Goal: Information Seeking & Learning: Learn about a topic

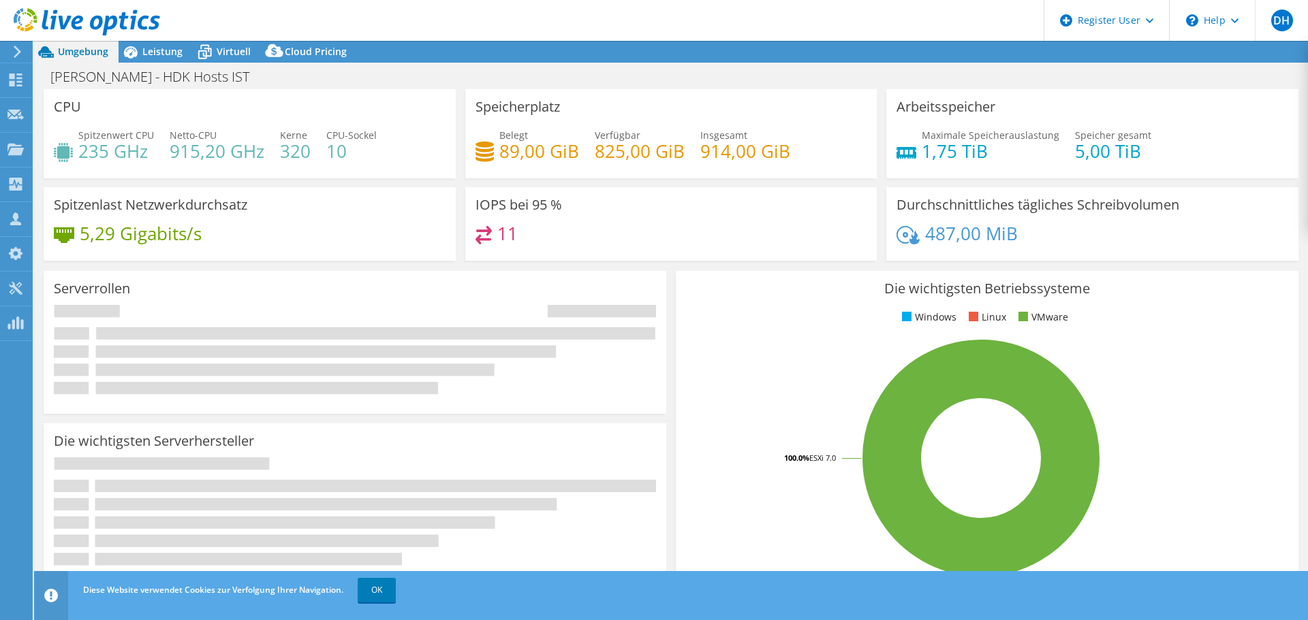
select select "USD"
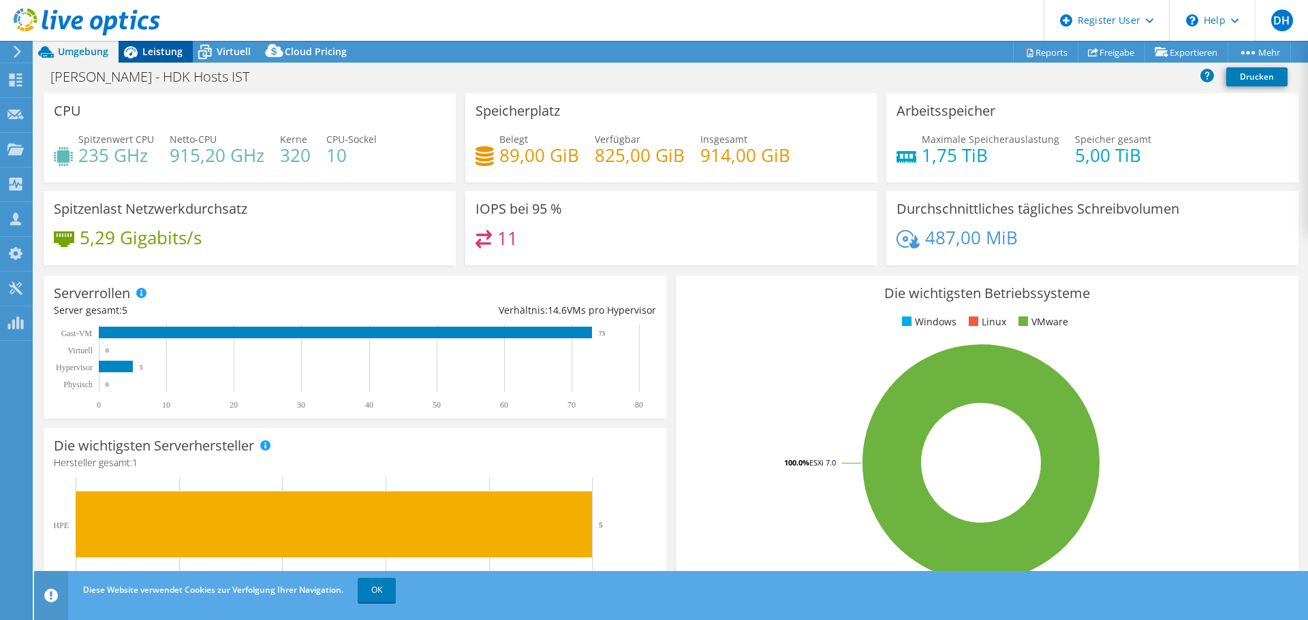
click at [157, 55] on span "Leistung" at bounding box center [162, 51] width 40 height 13
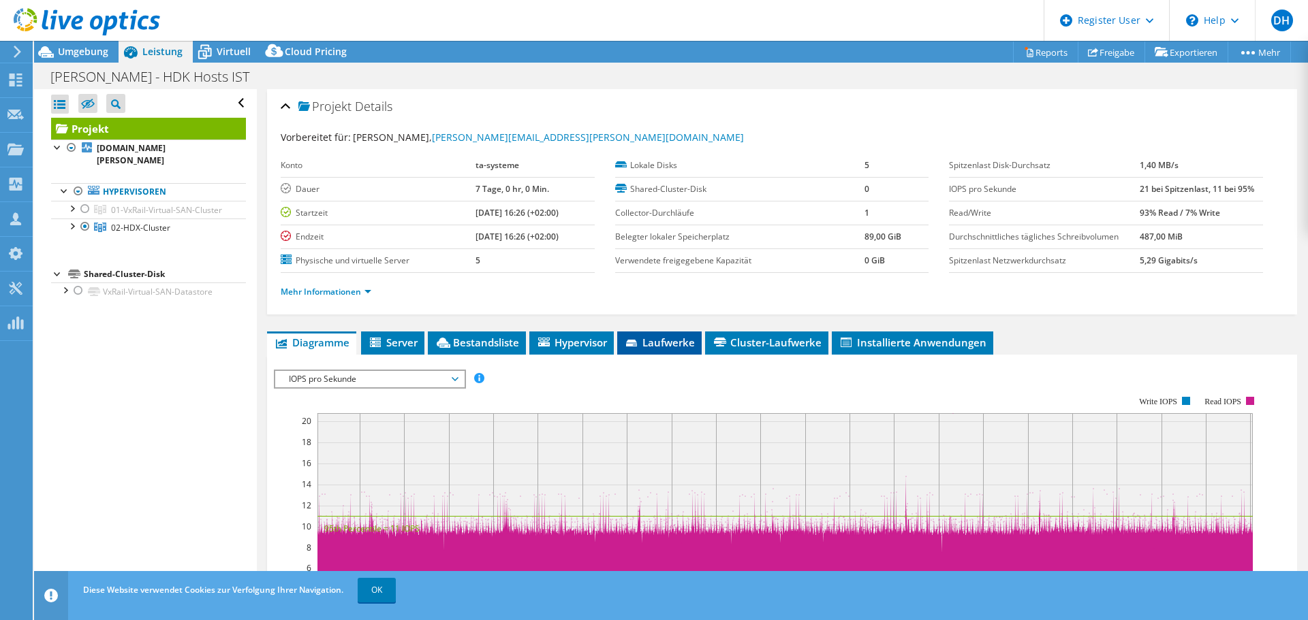
click at [648, 344] on span "Laufwerke" at bounding box center [659, 343] width 71 height 14
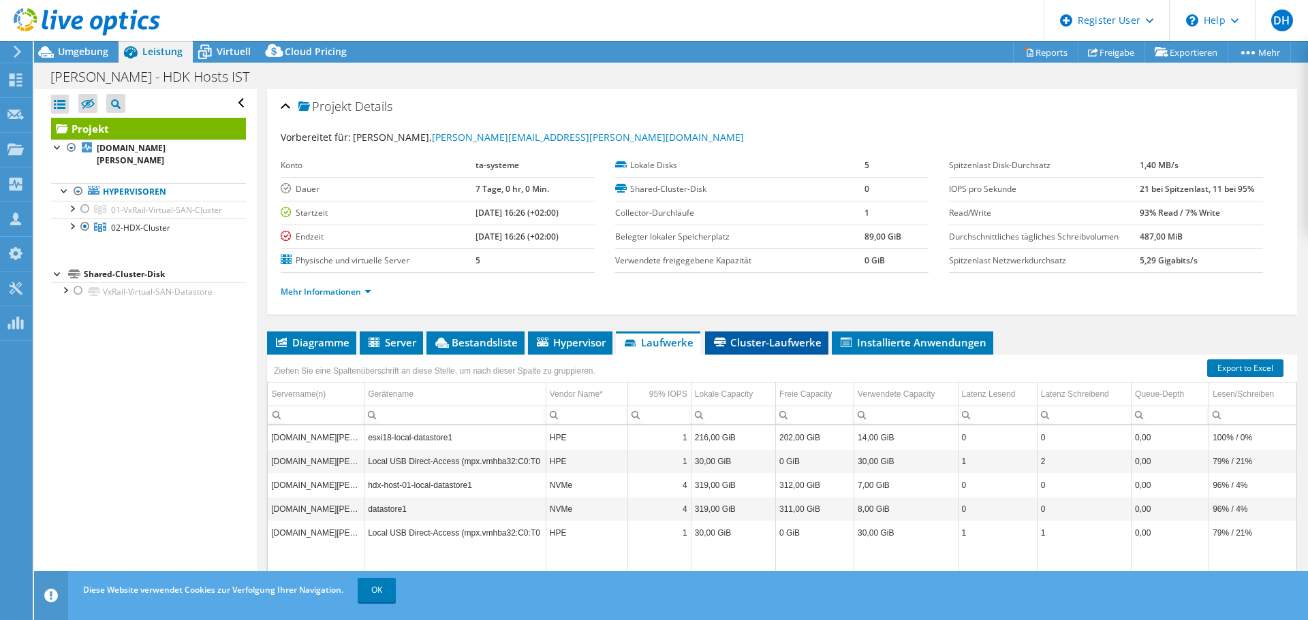
click at [737, 348] on span "Cluster-Laufwerke" at bounding box center [767, 343] width 110 height 14
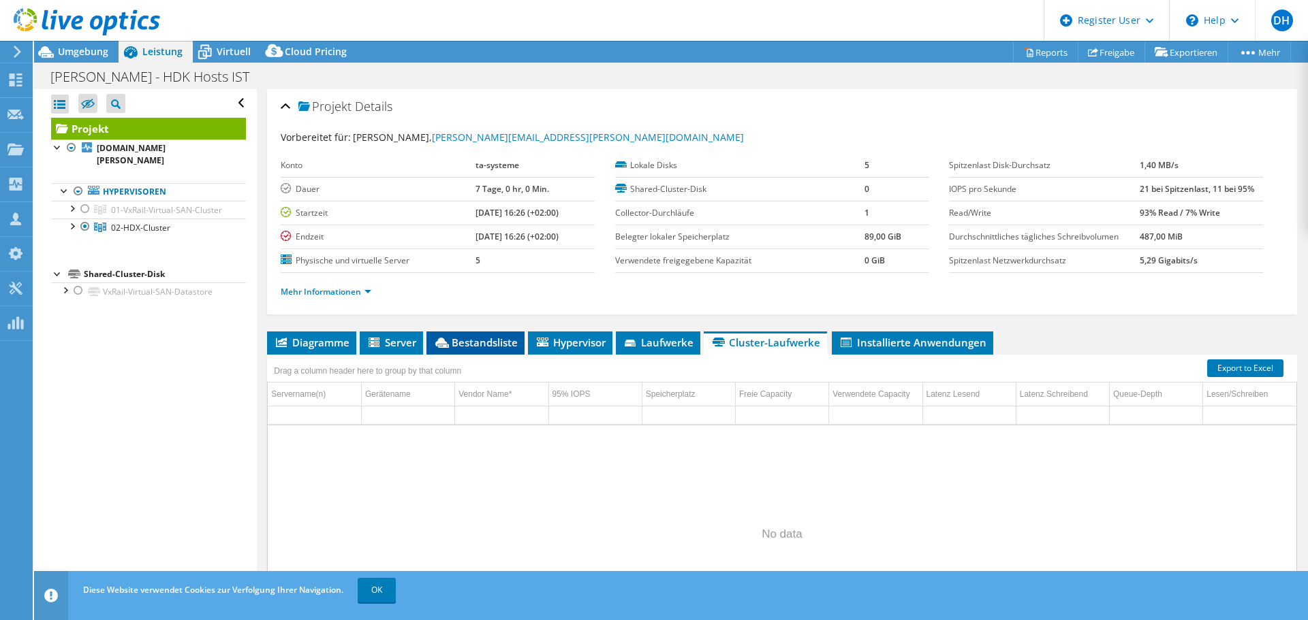
click at [486, 347] on span "Bestandsliste" at bounding box center [475, 343] width 84 height 14
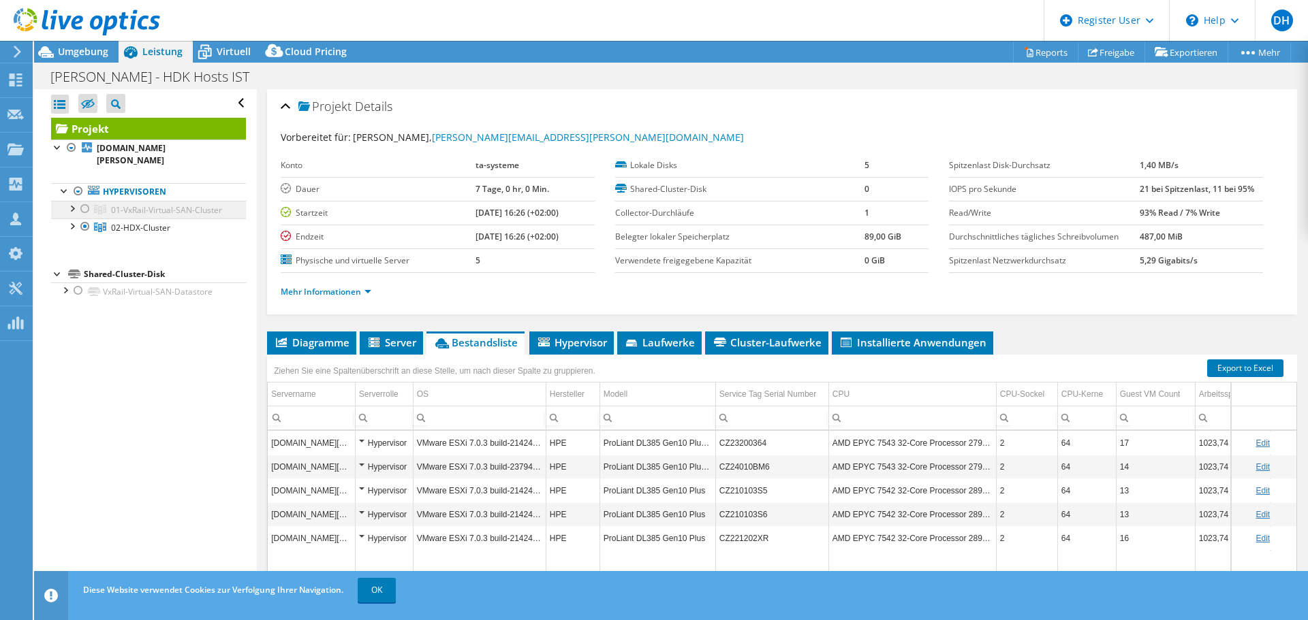
click at [153, 204] on span "01-VxRail-Virtual-SAN-Cluster" at bounding box center [166, 210] width 111 height 12
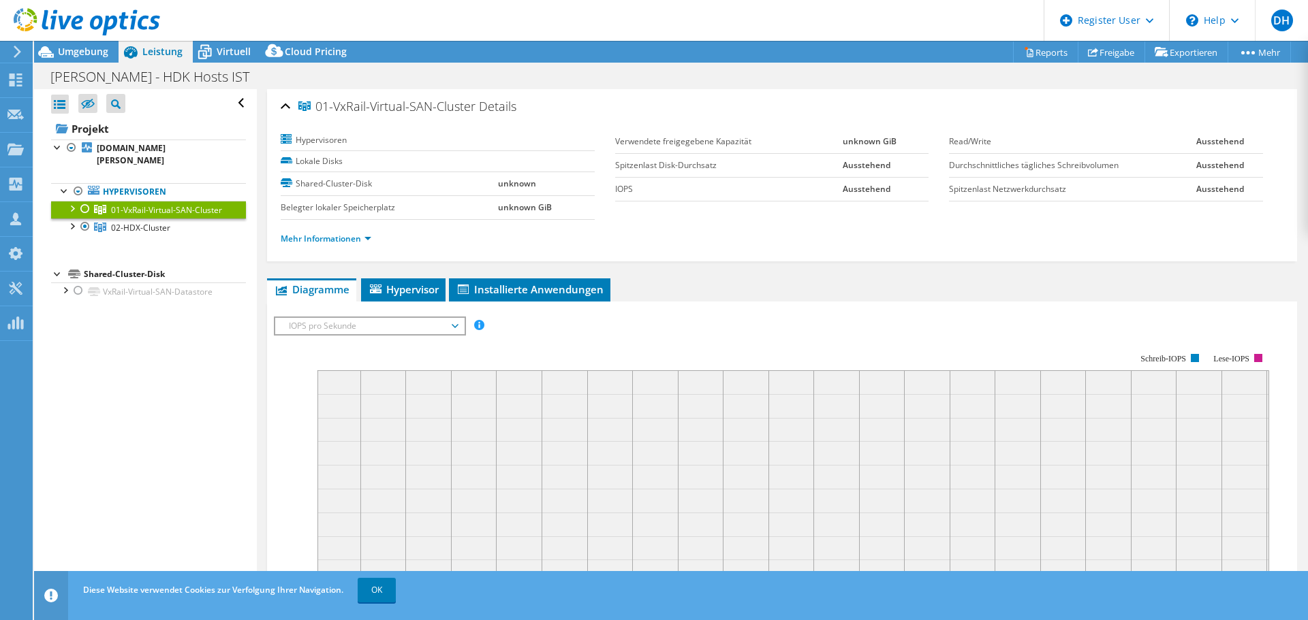
click at [87, 201] on div at bounding box center [85, 209] width 14 height 16
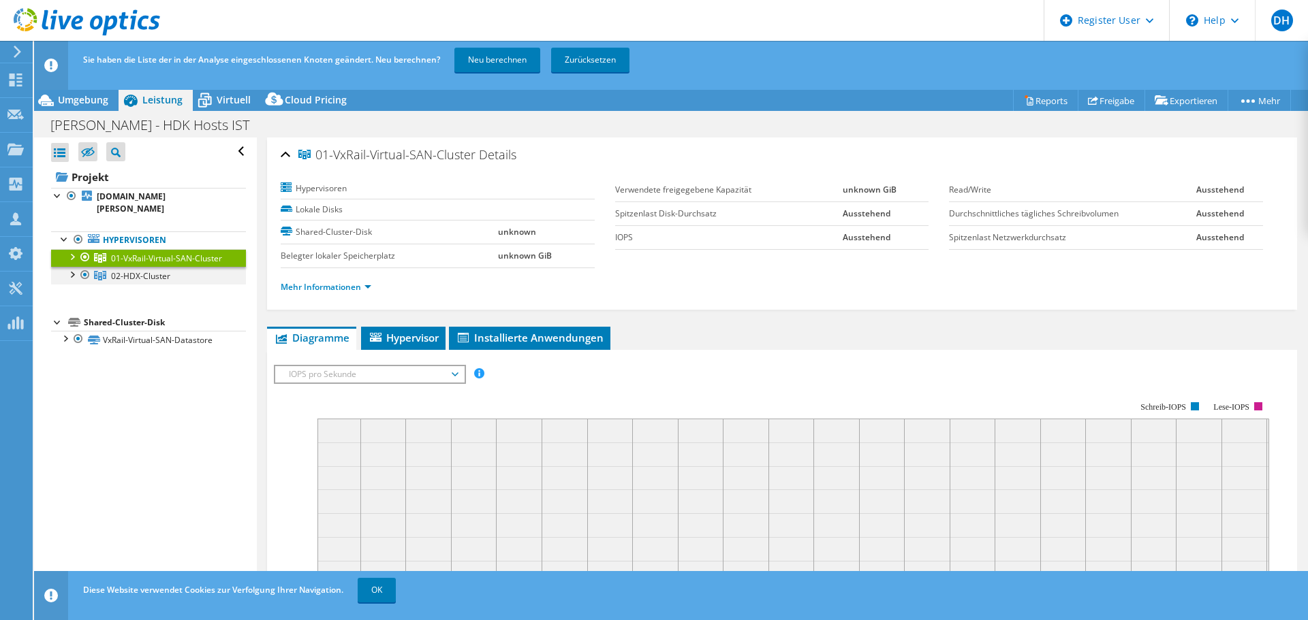
click at [85, 277] on div at bounding box center [85, 275] width 14 height 16
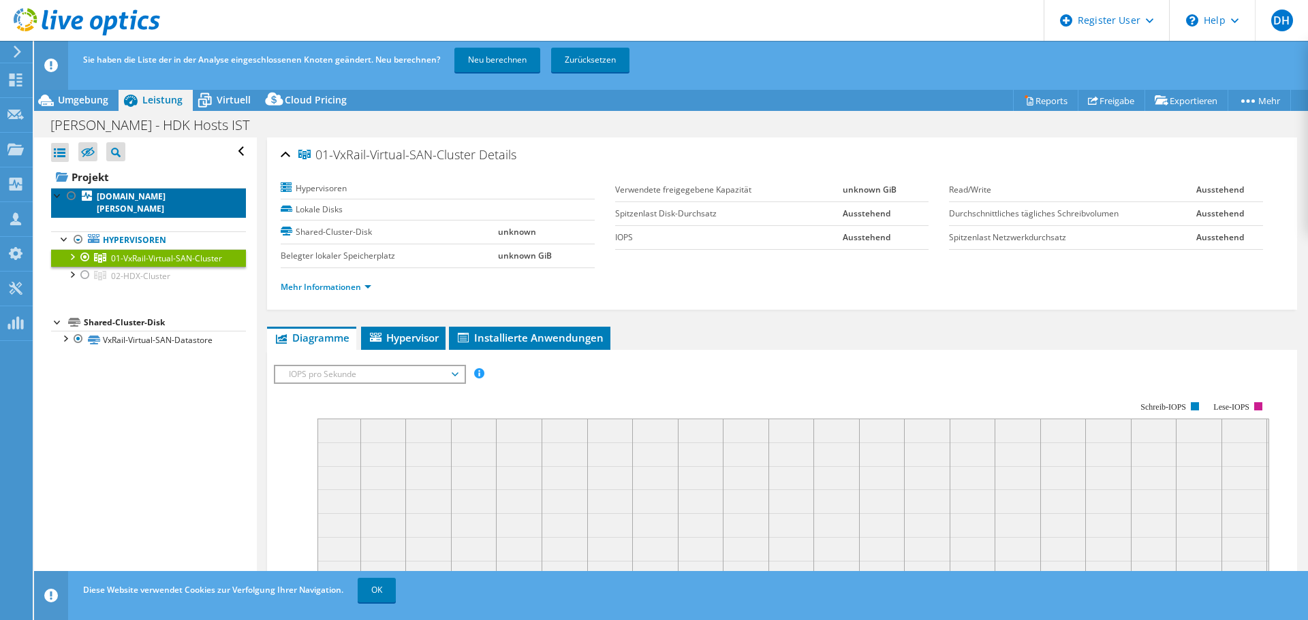
click at [120, 197] on b "[DOMAIN_NAME][PERSON_NAME]" at bounding box center [131, 203] width 69 height 24
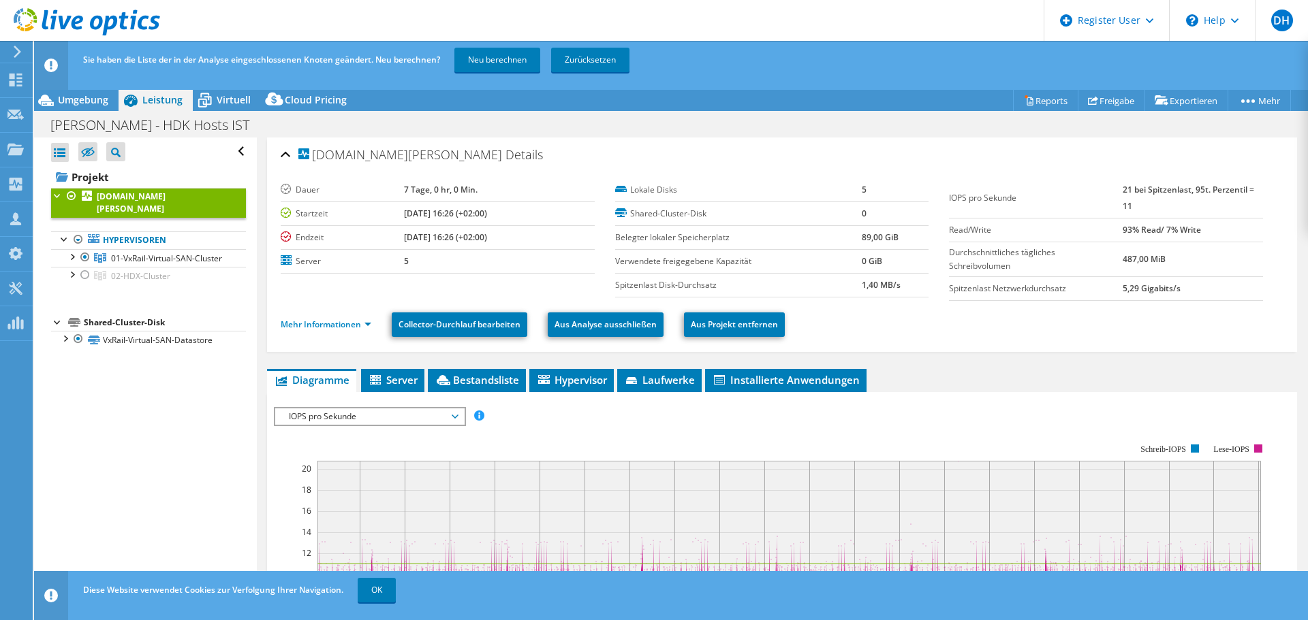
scroll to position [68, 0]
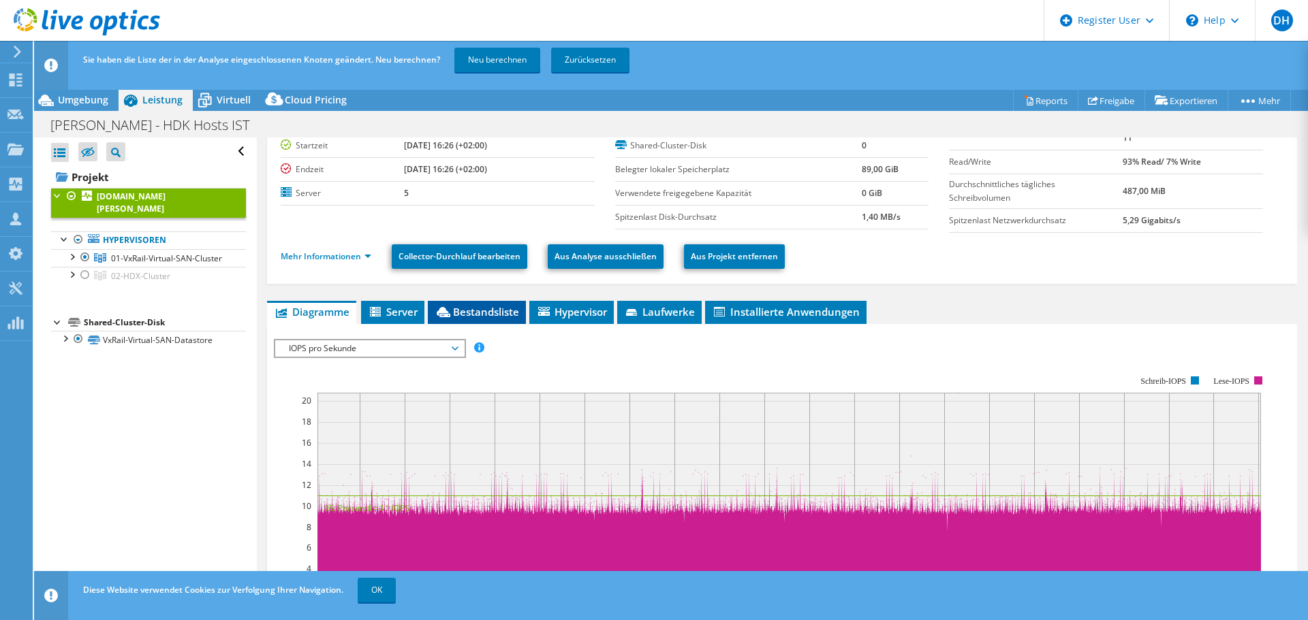
click at [508, 310] on span "Bestandsliste" at bounding box center [477, 312] width 84 height 14
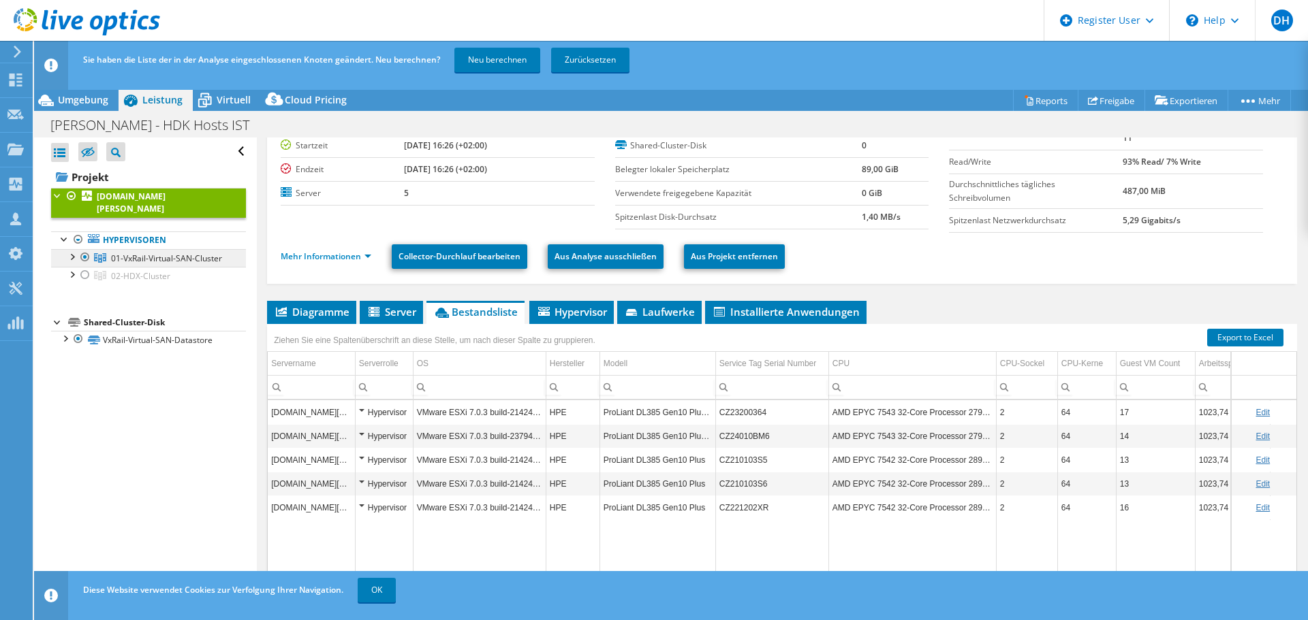
click at [145, 253] on link "01-VxRail-Virtual-SAN-Cluster" at bounding box center [148, 258] width 195 height 18
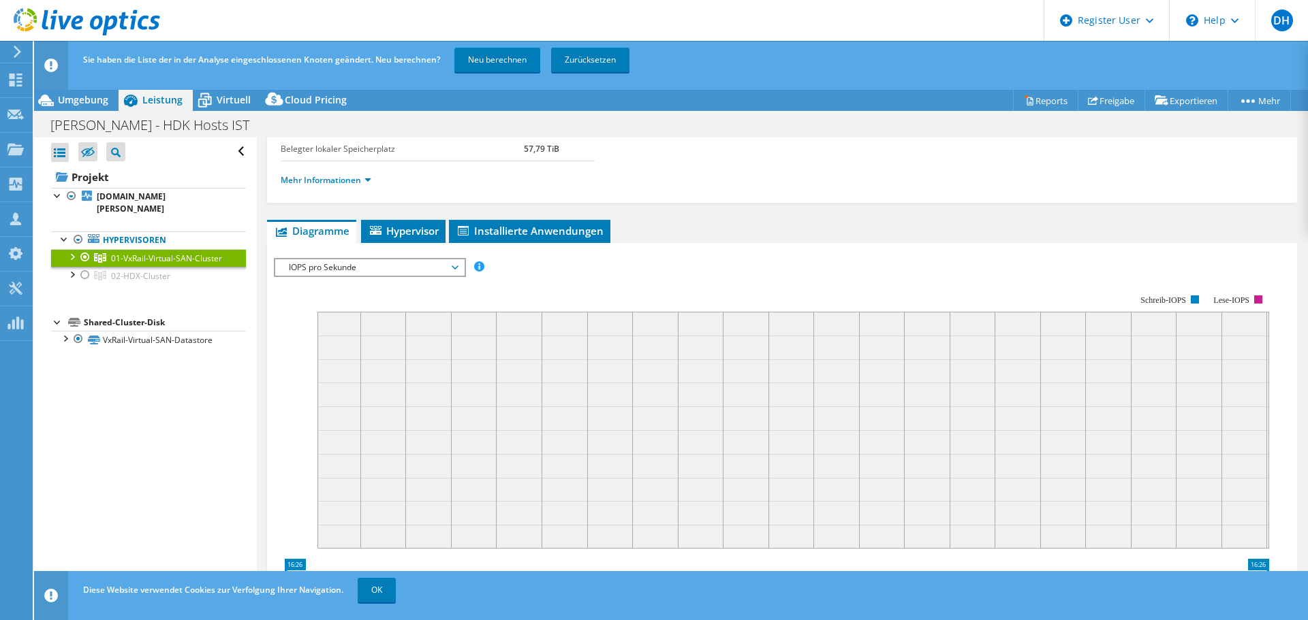
scroll to position [136, 0]
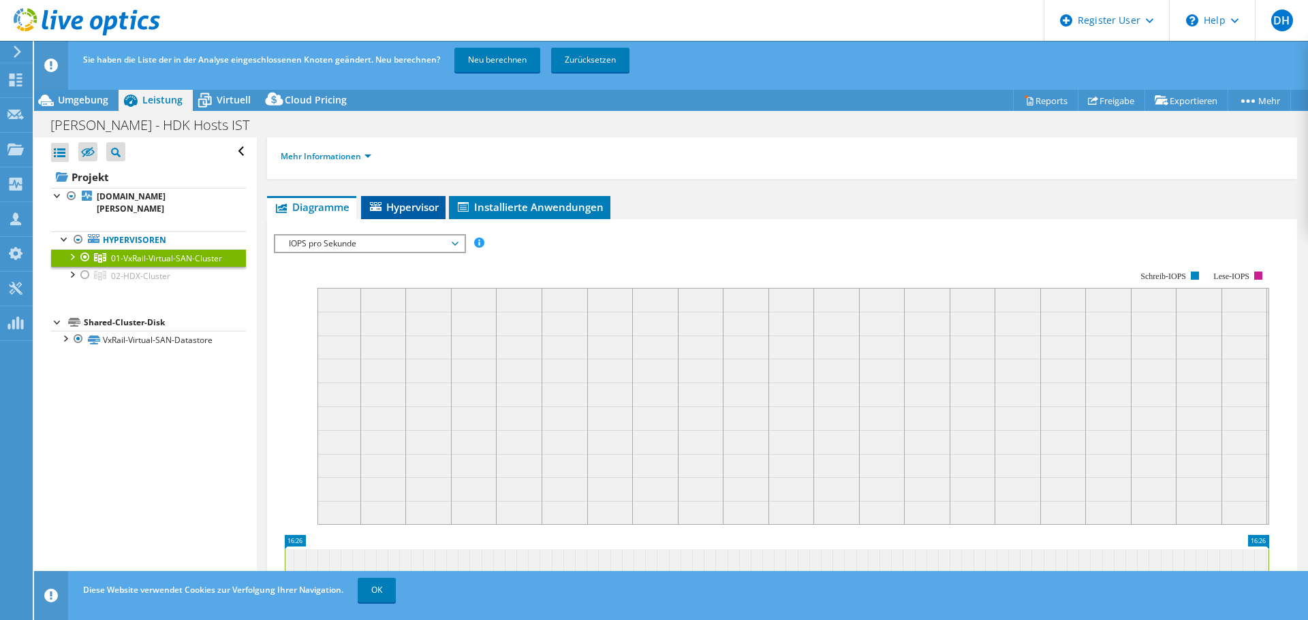
click at [398, 204] on span "Hypervisor" at bounding box center [403, 207] width 71 height 14
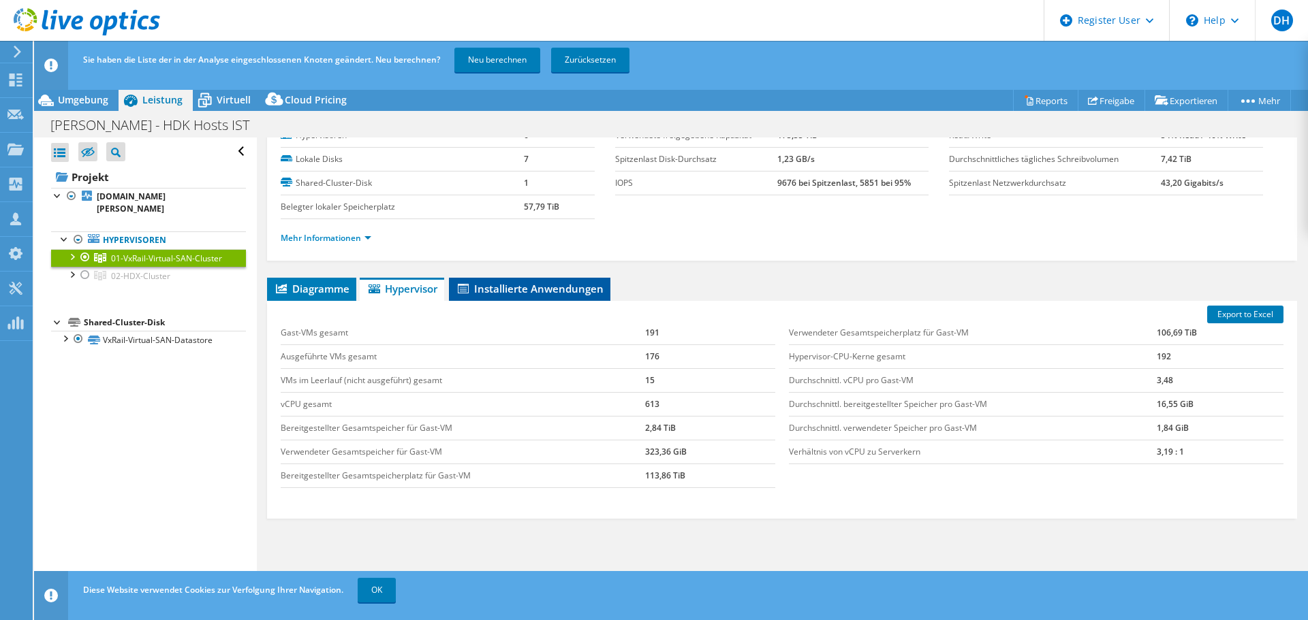
click at [524, 283] on span "Installierte Anwendungen" at bounding box center [530, 289] width 148 height 14
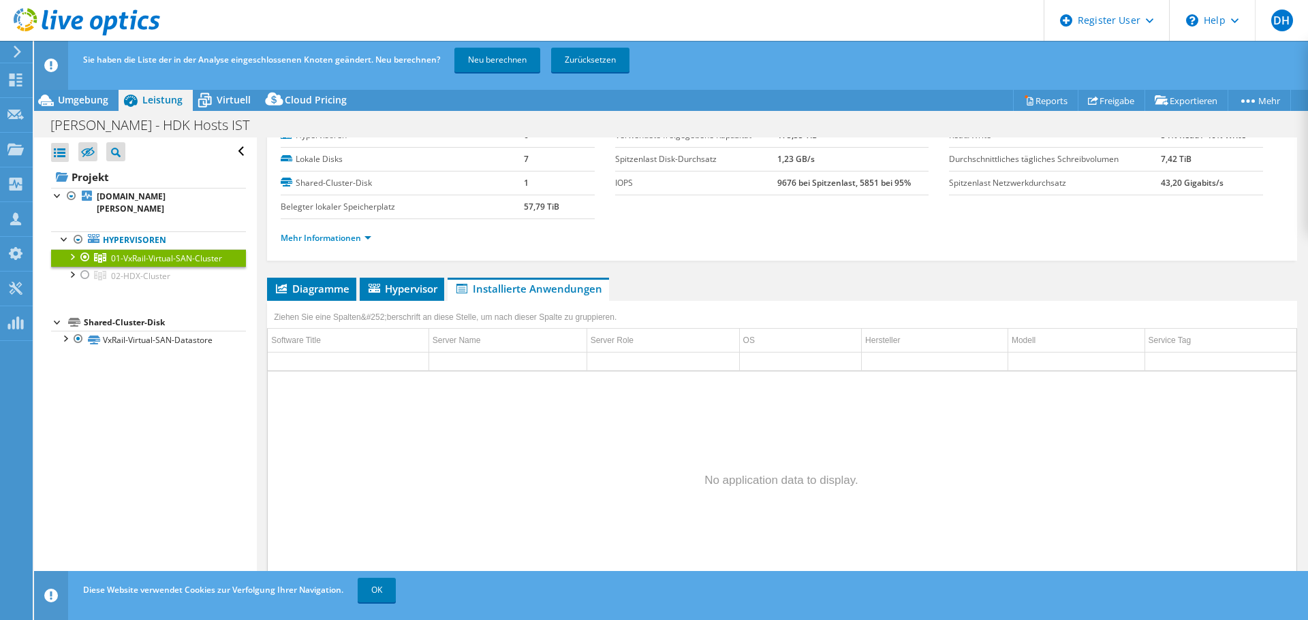
scroll to position [0, 0]
